Goal: Find contact information: Find contact information

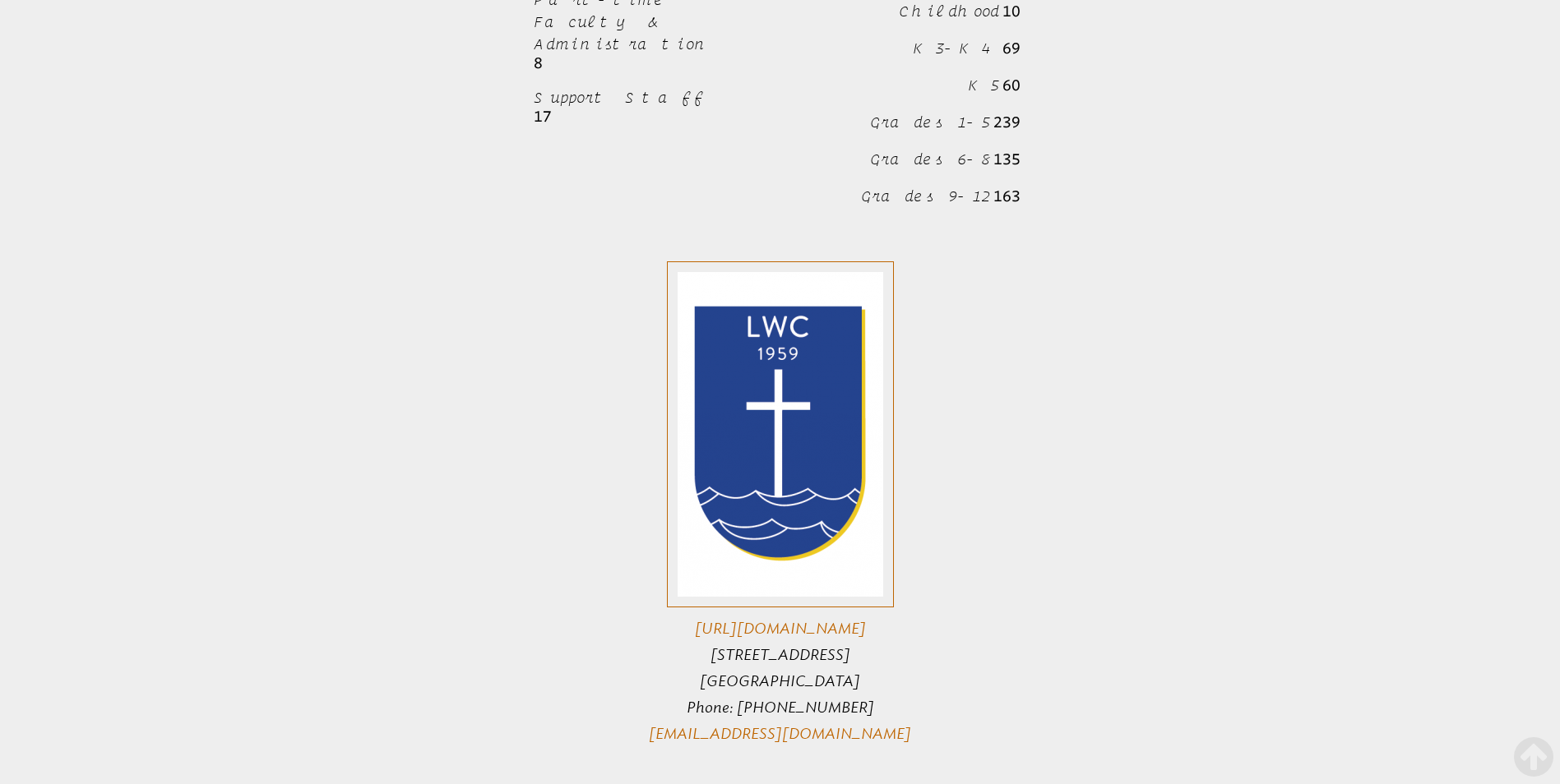
scroll to position [987, 0]
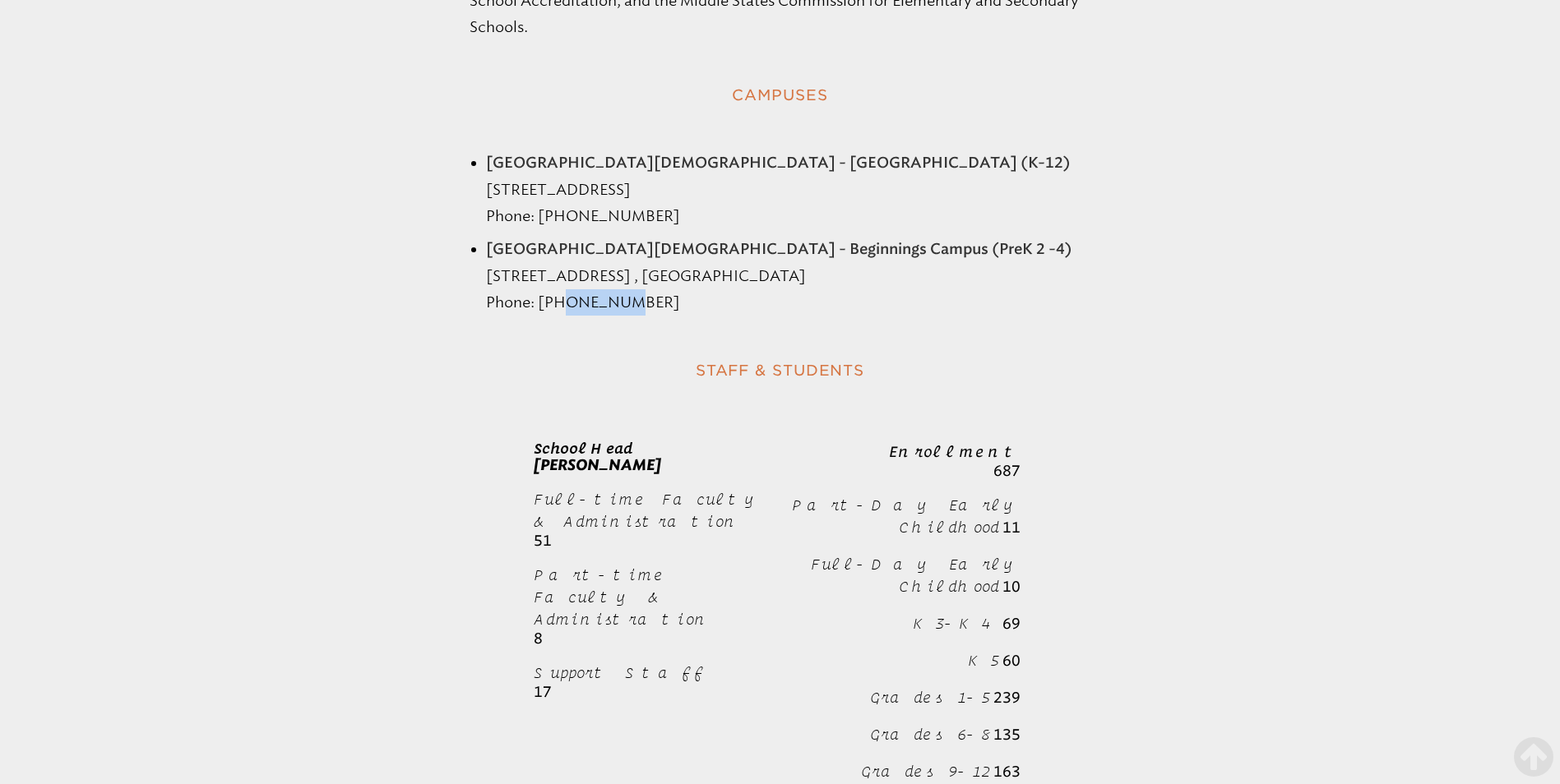
drag, startPoint x: 567, startPoint y: 190, endPoint x: 638, endPoint y: 193, distance: 71.1
click at [638, 236] on li "[GEOGRAPHIC_DATA][DEMOGRAPHIC_DATA] - Beginnings Campus (PreK 2 -4) [STREET_ADD…" at bounding box center [797, 275] width 622 height 80
click at [570, 236] on li "[GEOGRAPHIC_DATA][DEMOGRAPHIC_DATA] - Beginnings Campus (PreK 2 -4) [STREET_ADD…" at bounding box center [797, 275] width 622 height 80
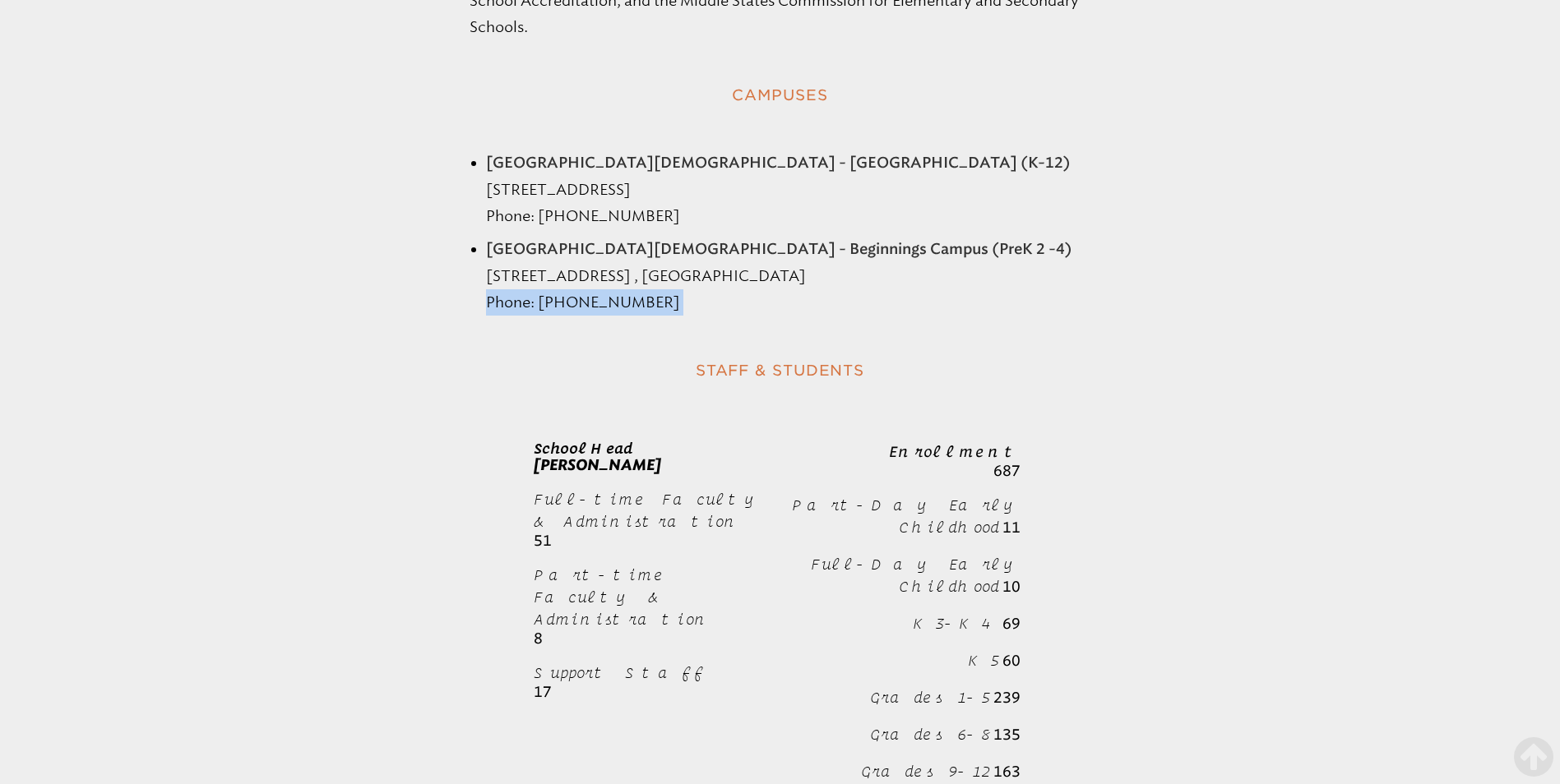
click at [593, 236] on li "[GEOGRAPHIC_DATA][DEMOGRAPHIC_DATA] - Beginnings Campus (PreK 2 -4) [STREET_ADD…" at bounding box center [797, 275] width 622 height 80
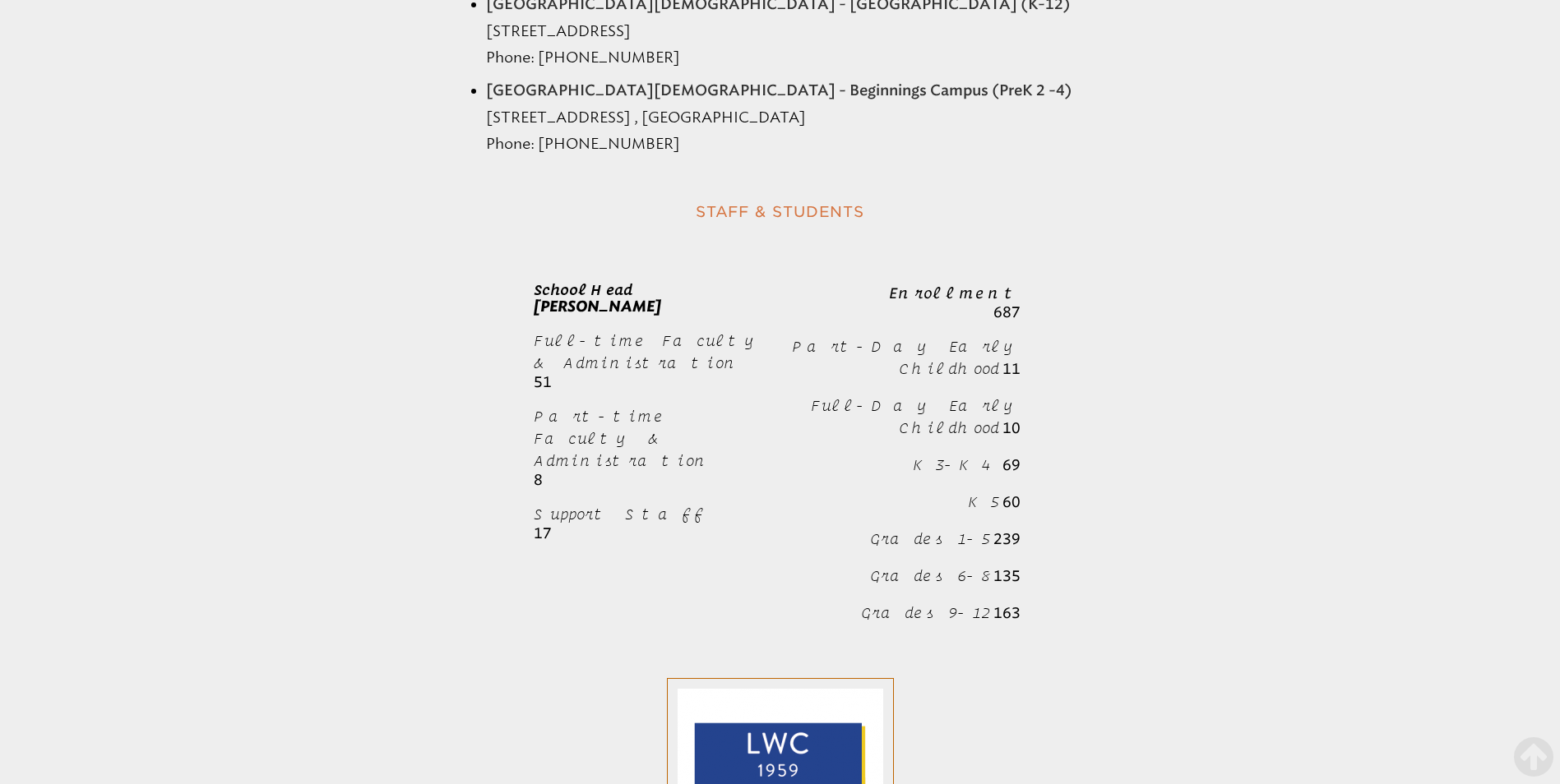
scroll to position [945, 0]
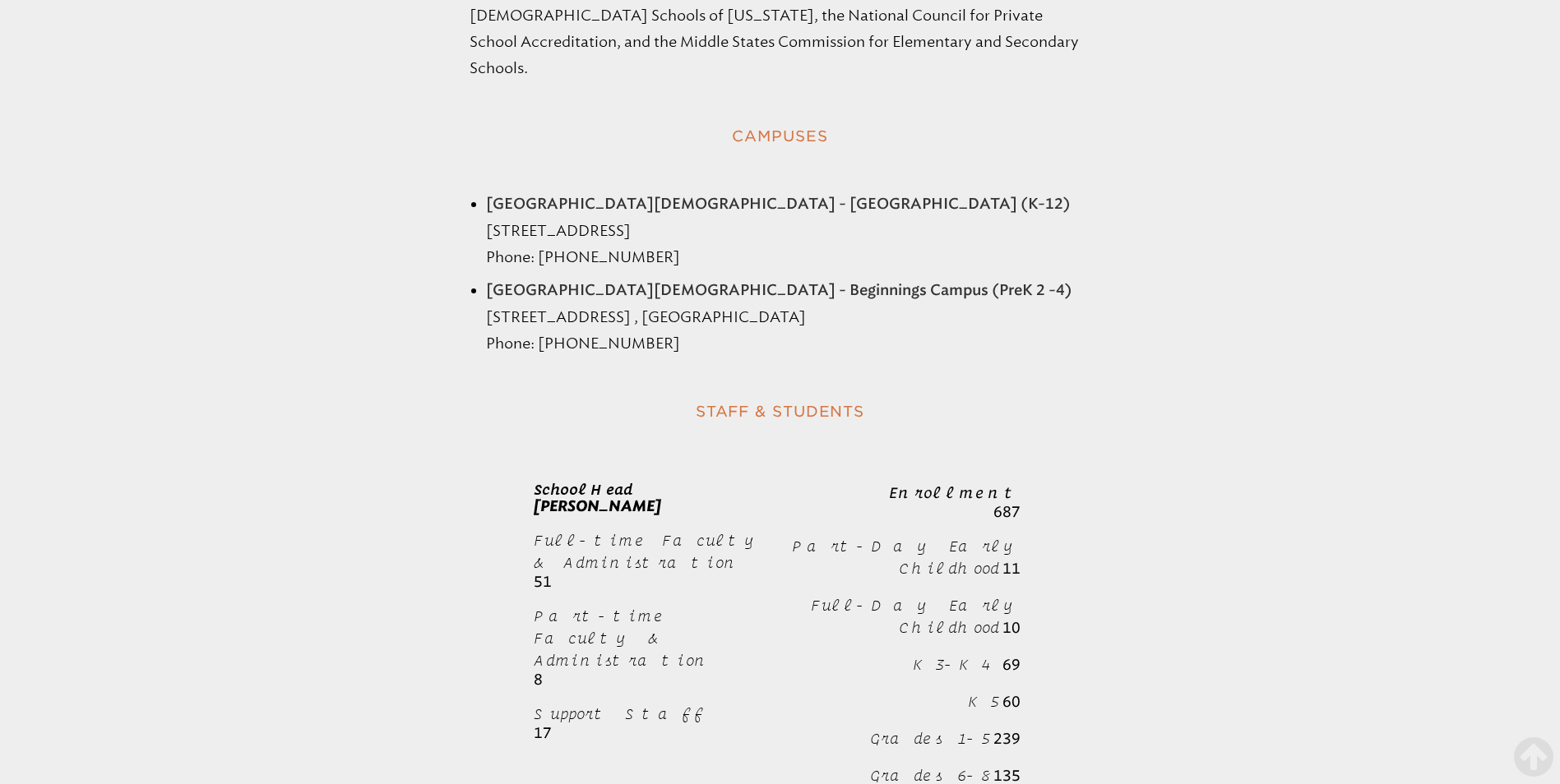
click at [624, 277] on li "[GEOGRAPHIC_DATA][DEMOGRAPHIC_DATA] - Beginnings Campus (PreK 2 -4) [STREET_ADD…" at bounding box center [797, 317] width 622 height 80
drag, startPoint x: 546, startPoint y: 229, endPoint x: 613, endPoint y: 233, distance: 67.1
click at [613, 277] on li "[GEOGRAPHIC_DATA][DEMOGRAPHIC_DATA] - Beginnings Campus (PreK 2 -4) [STREET_ADD…" at bounding box center [797, 317] width 622 height 80
click at [589, 277] on li "[GEOGRAPHIC_DATA][DEMOGRAPHIC_DATA] - Beginnings Campus (PreK 2 -4) [STREET_ADD…" at bounding box center [797, 317] width 622 height 80
drag, startPoint x: 539, startPoint y: 228, endPoint x: 670, endPoint y: 235, distance: 131.2
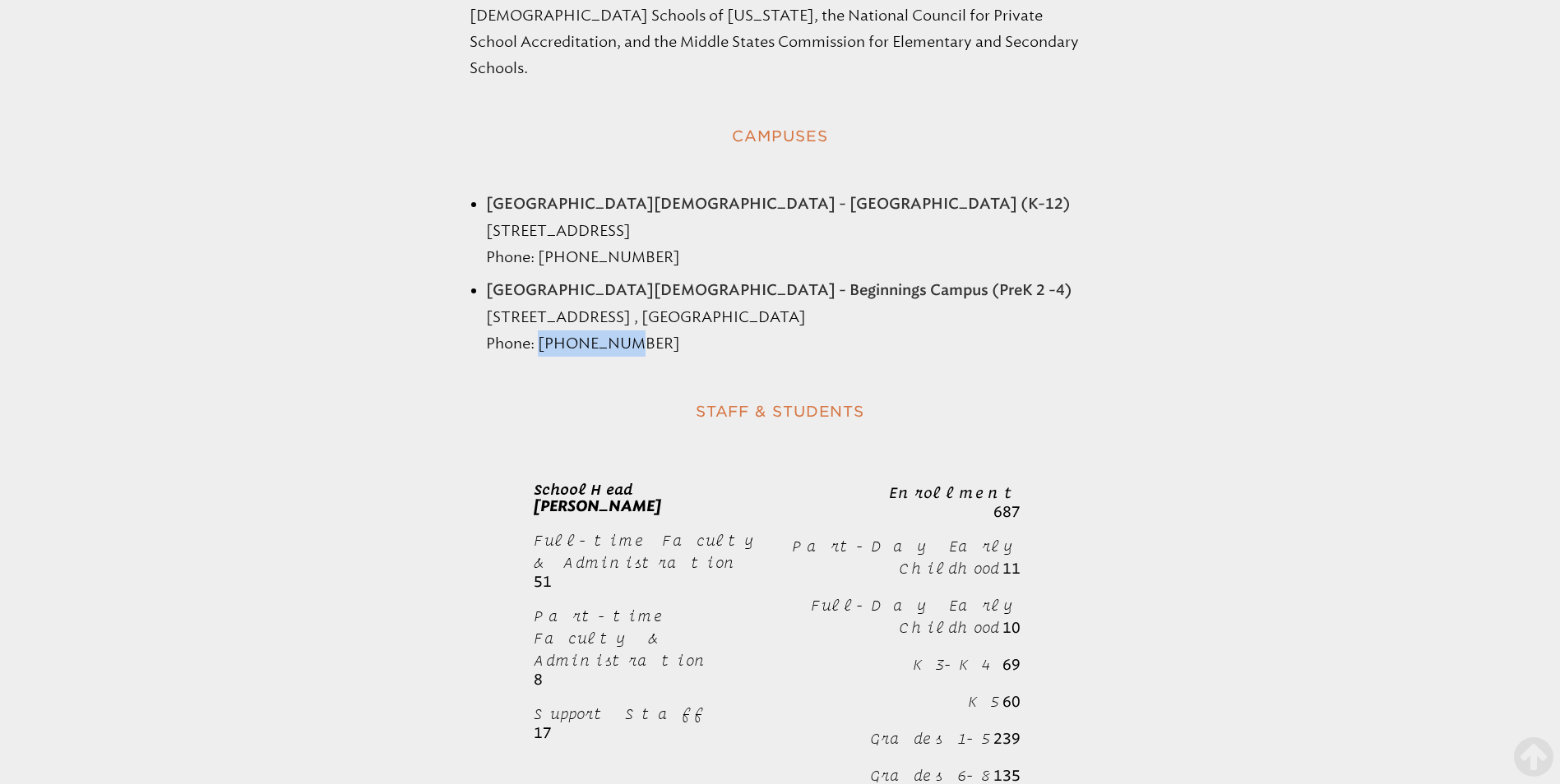
click at [670, 277] on li "[GEOGRAPHIC_DATA][DEMOGRAPHIC_DATA] - Beginnings Campus (PreK 2 -4) [STREET_ADD…" at bounding box center [797, 317] width 622 height 80
copy li "5617175927"
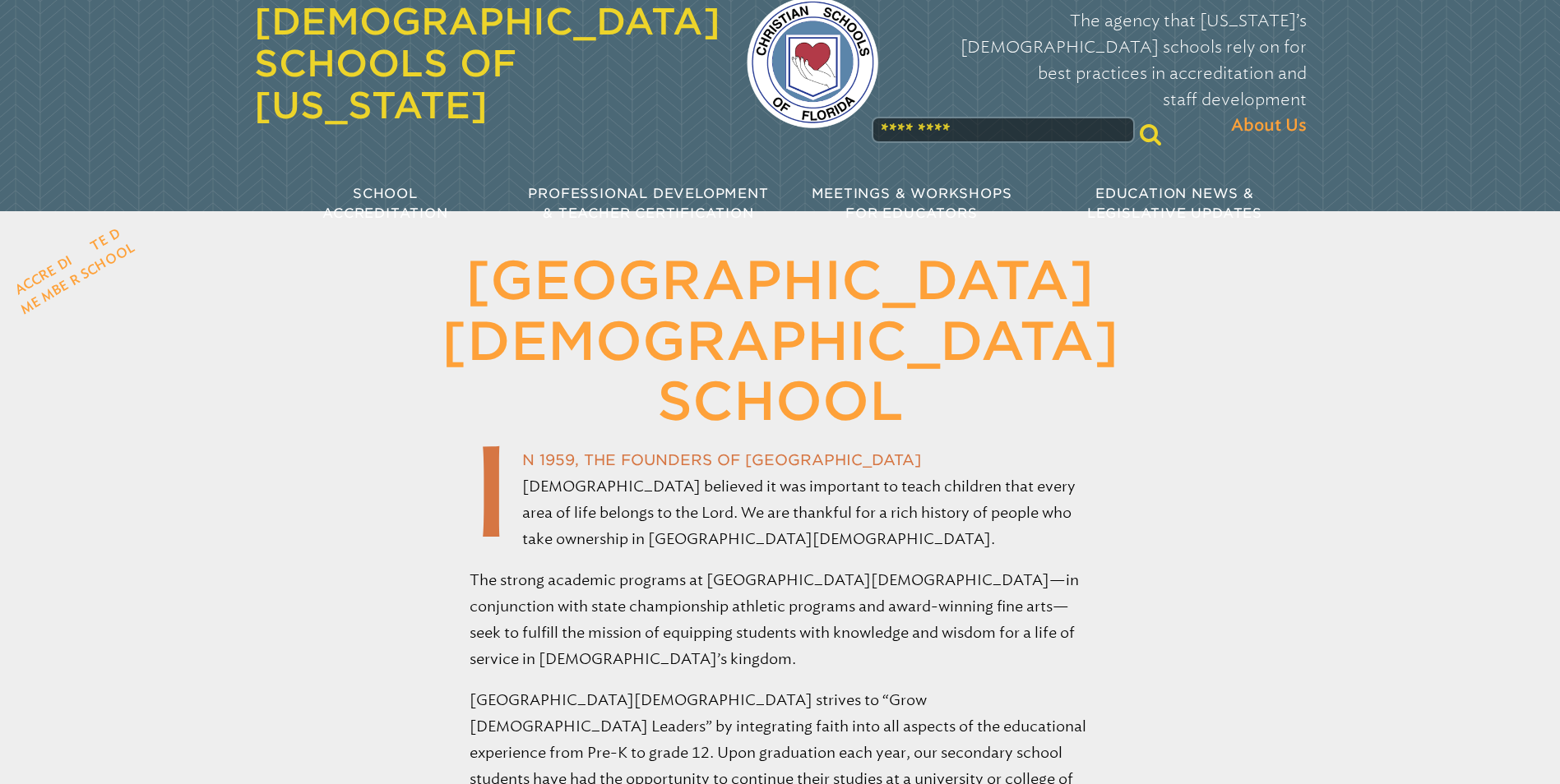
scroll to position [0, 0]
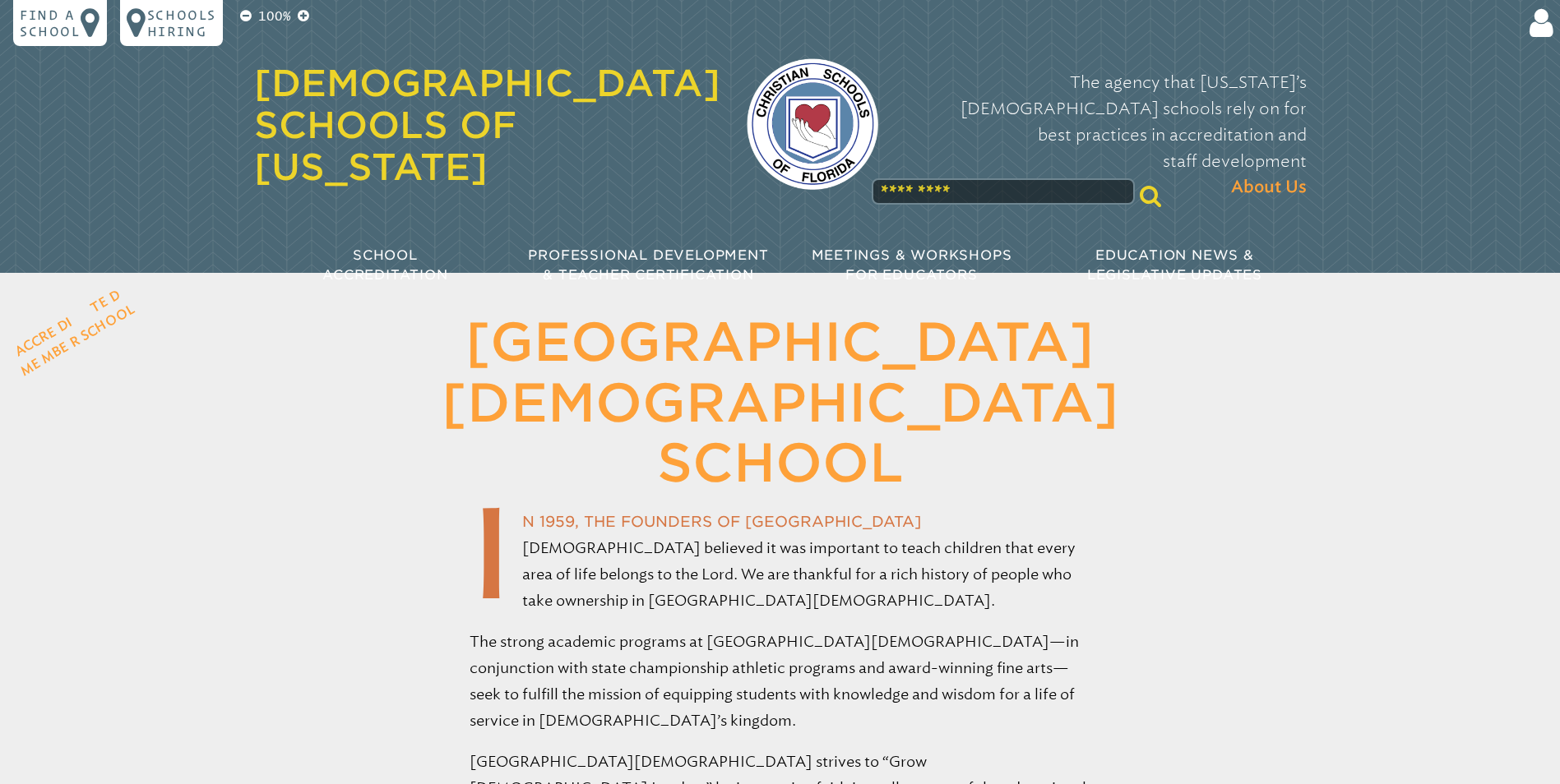
click at [935, 178] on input "text" at bounding box center [1003, 191] width 263 height 26
type input "***"
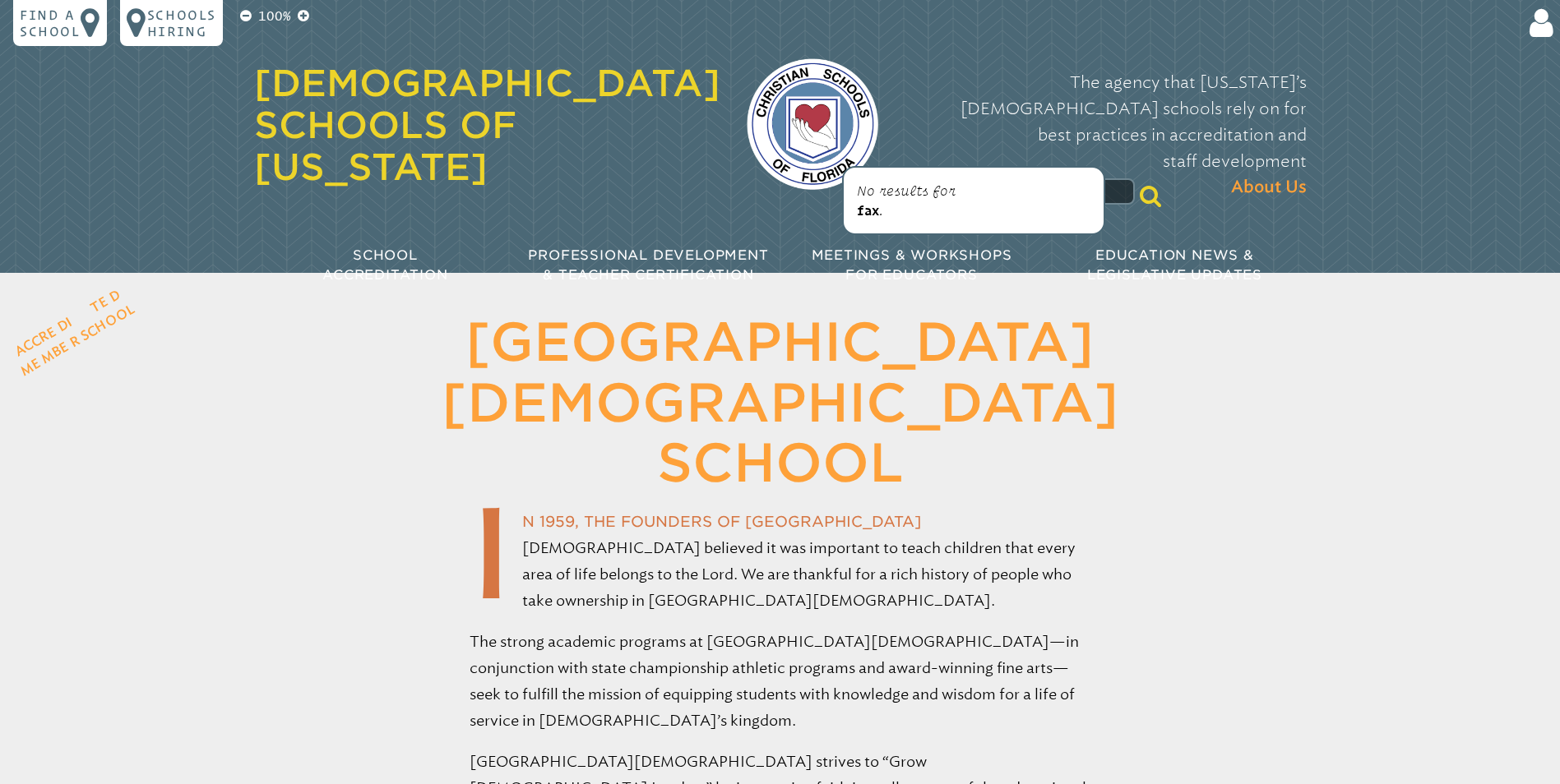
click at [904, 209] on p "No results for fax ." at bounding box center [973, 201] width 233 height 40
